Goal: Find specific page/section: Find specific page/section

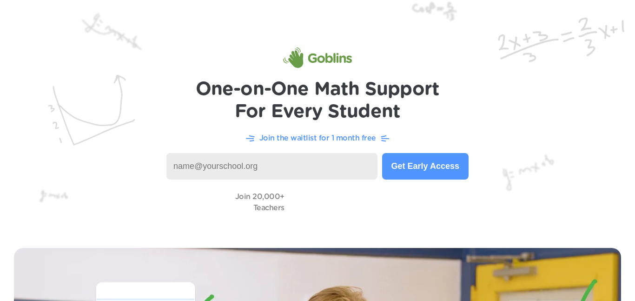
click at [290, 167] on input at bounding box center [271, 166] width 211 height 26
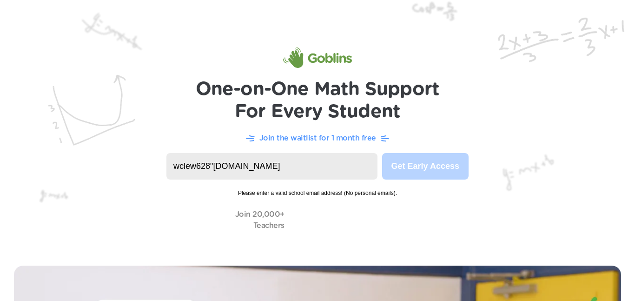
click at [212, 165] on input "wclew628"[DOMAIN_NAME]" at bounding box center [271, 166] width 211 height 26
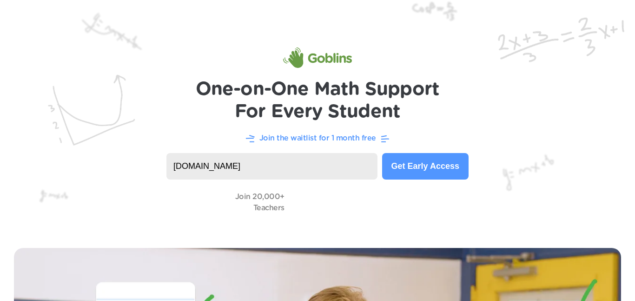
click at [295, 155] on input "[DOMAIN_NAME]" at bounding box center [271, 166] width 211 height 26
click at [301, 169] on input "[DOMAIN_NAME]" at bounding box center [271, 166] width 211 height 26
click at [284, 164] on input "[DOMAIN_NAME]" at bounding box center [271, 166] width 211 height 26
type input "[DOMAIN_NAME]"
